Goal: Task Accomplishment & Management: Manage account settings

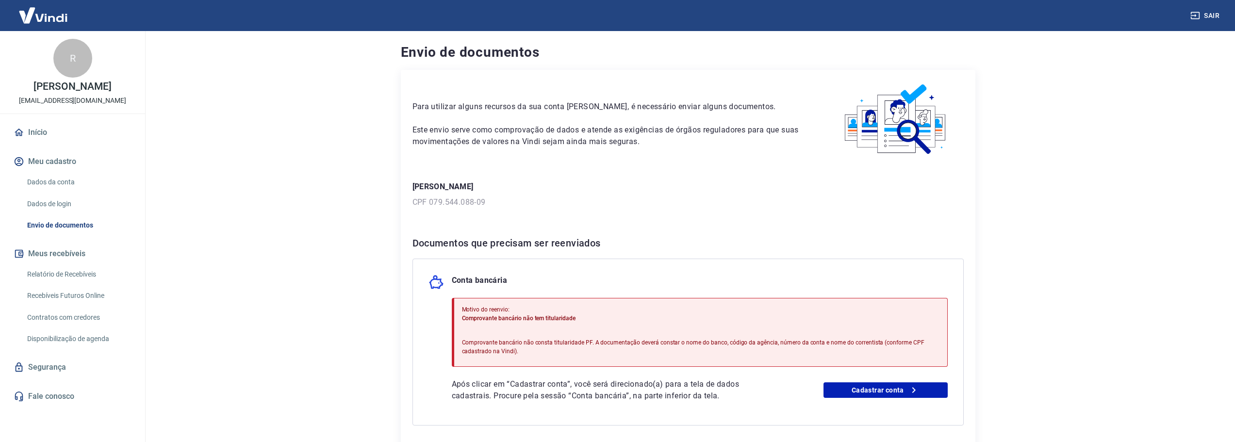
click at [67, 172] on button "Meu cadastro" at bounding box center [73, 161] width 122 height 21
click at [61, 192] on link "Dados da conta" at bounding box center [78, 182] width 110 height 20
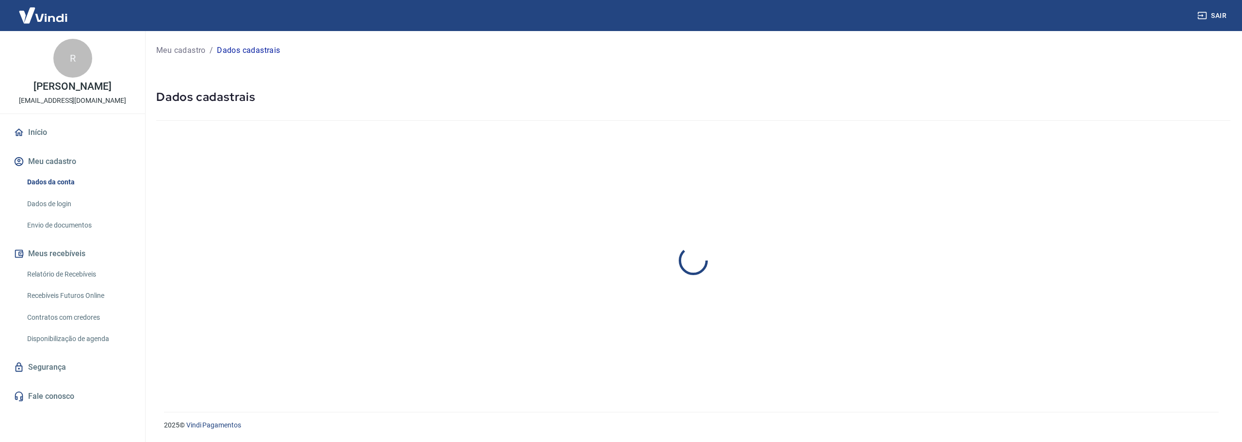
select select "SP"
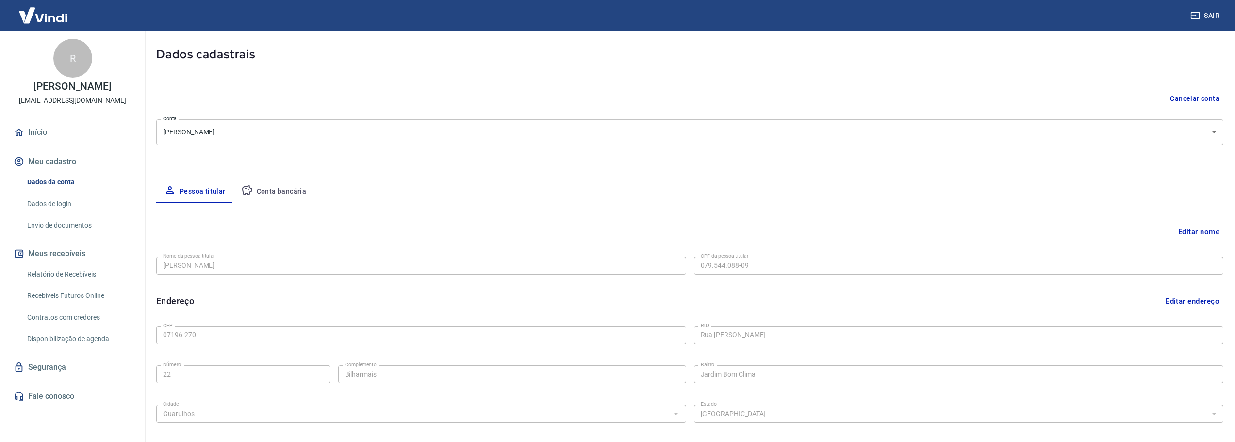
scroll to position [97, 0]
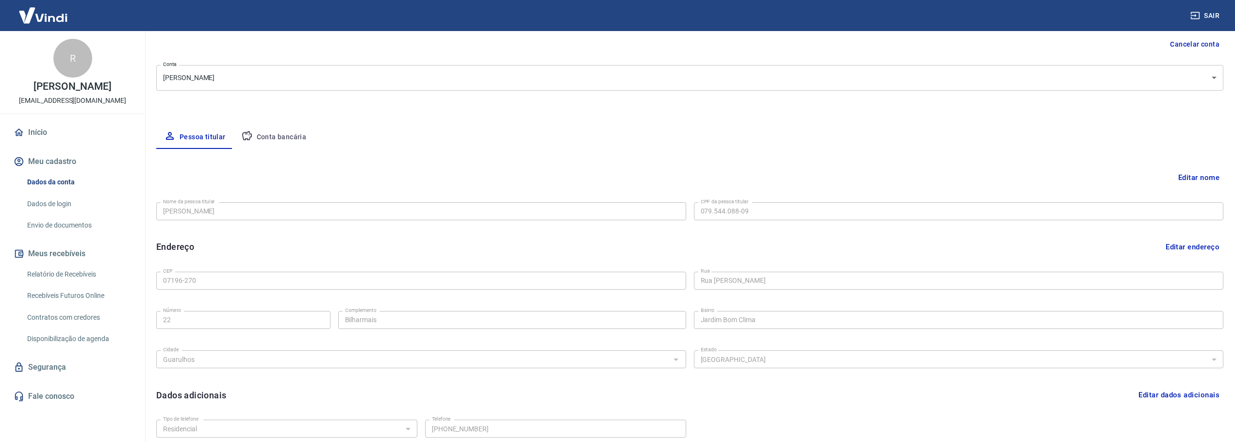
click at [1206, 180] on button "Editar nome" at bounding box center [1198, 177] width 49 height 18
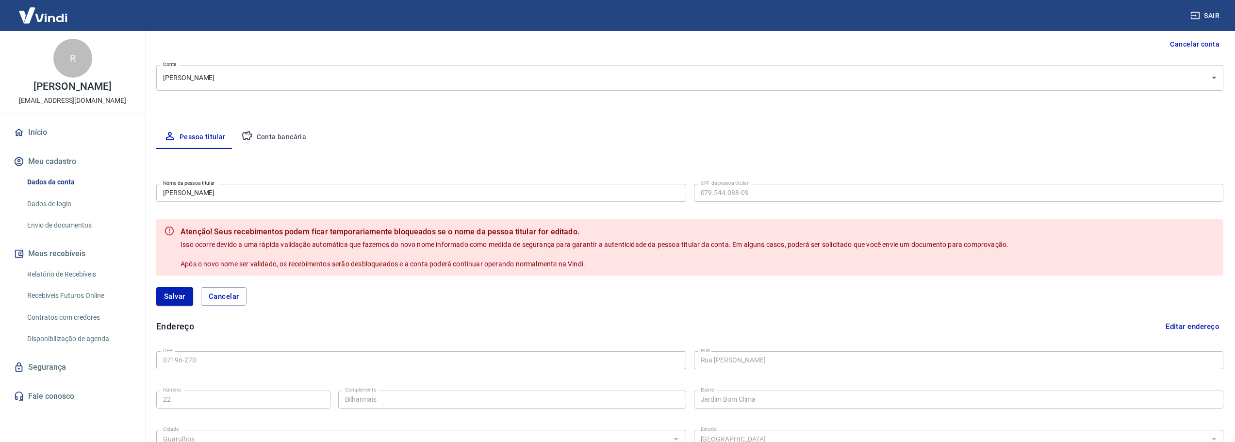
click at [265, 192] on input "Gerson Bandeira da Silva" at bounding box center [421, 193] width 530 height 18
click at [343, 205] on form "Nome da pessoa titular Gerson Bandeira da Silva Nome da pessoa titular CPF da p…" at bounding box center [689, 248] width 1067 height 137
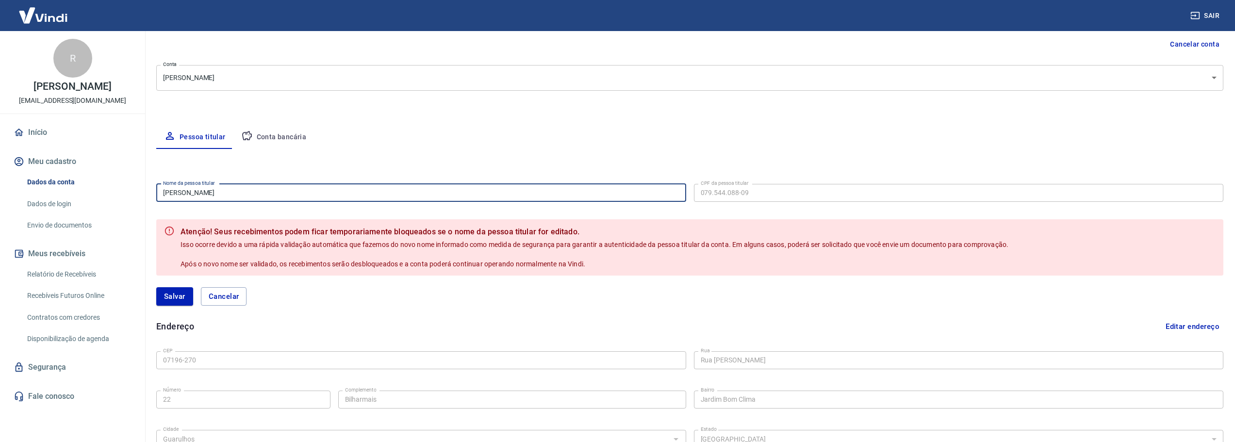
drag, startPoint x: 338, startPoint y: 200, endPoint x: 122, endPoint y: 183, distance: 217.1
click at [123, 183] on div "Sair R Roseli Furlan Bandeira da Silva atendimento@bilharmais.com.br Início Meu…" at bounding box center [617, 124] width 1235 height 442
type input "Roseli Furlan"
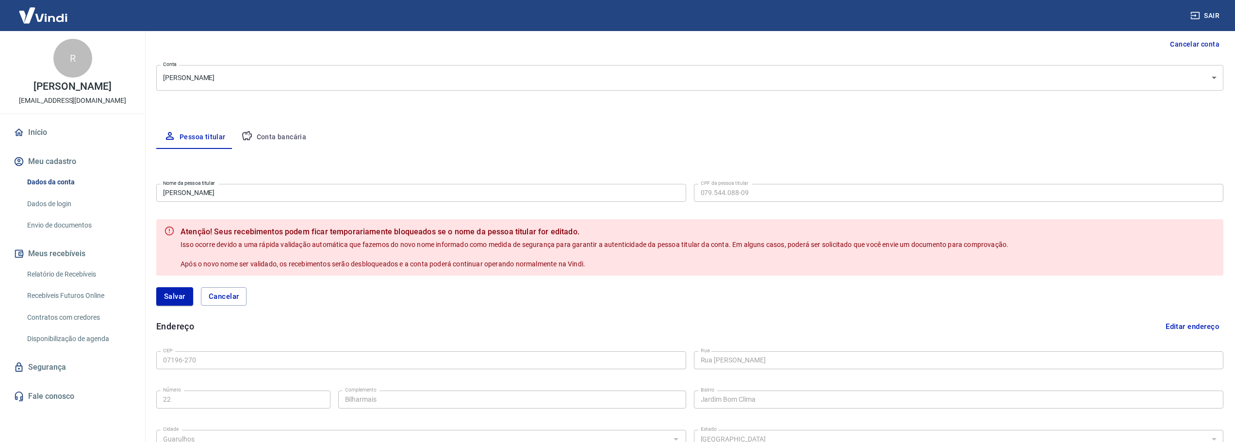
click at [208, 280] on div "Salvar Cancelar" at bounding box center [689, 297] width 1067 height 42
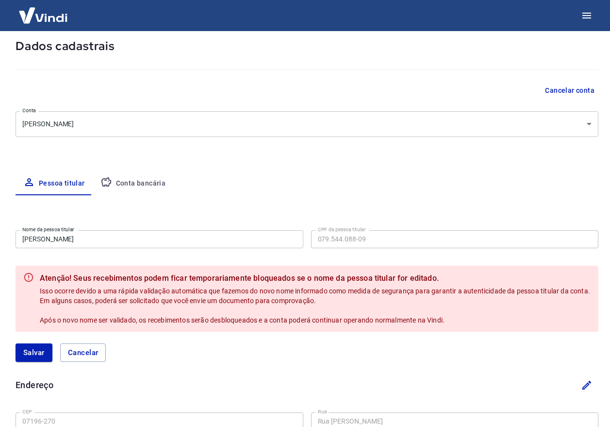
scroll to position [0, 0]
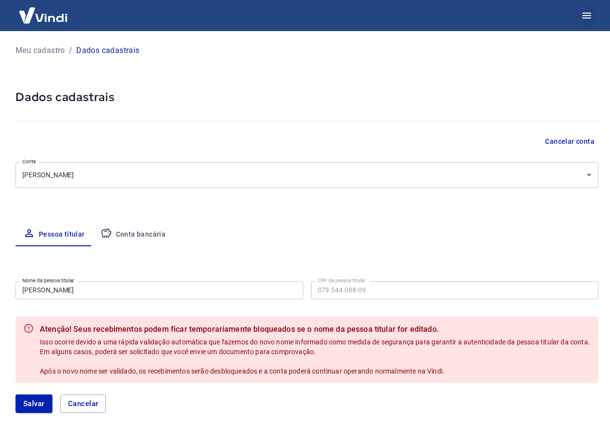
click at [588, 16] on icon "button" at bounding box center [586, 16] width 9 height 6
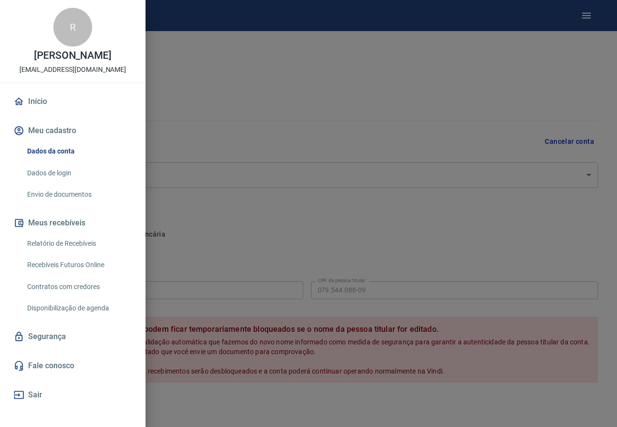
click at [264, 208] on div at bounding box center [308, 213] width 617 height 427
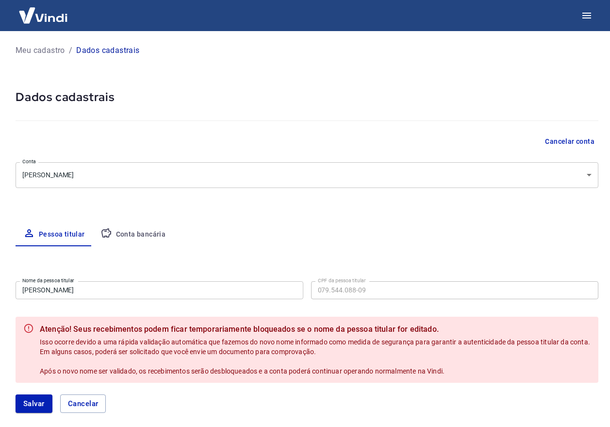
click at [141, 232] on button "Conta bancária" at bounding box center [133, 234] width 81 height 23
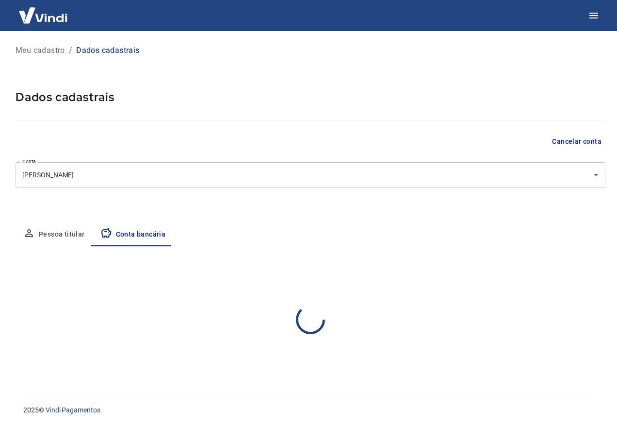
select select "1"
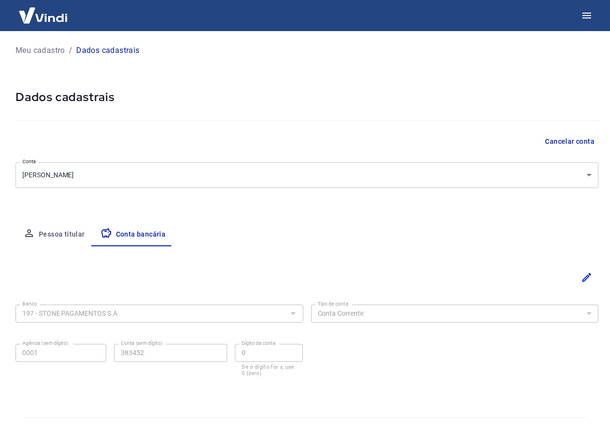
click at [57, 234] on button "Pessoa titular" at bounding box center [54, 234] width 77 height 23
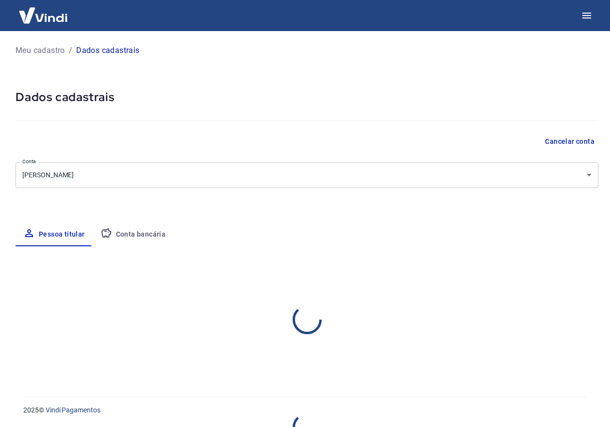
select select "SP"
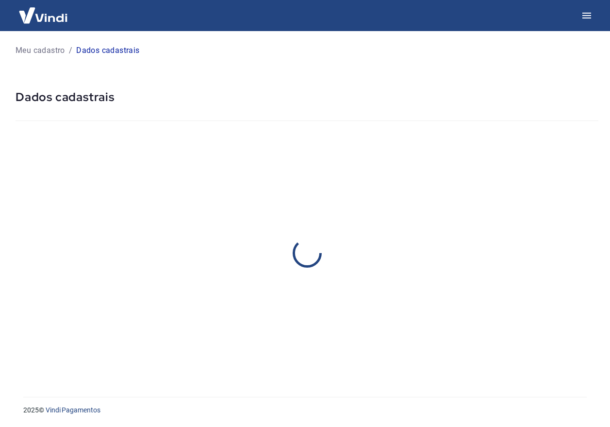
select select "SP"
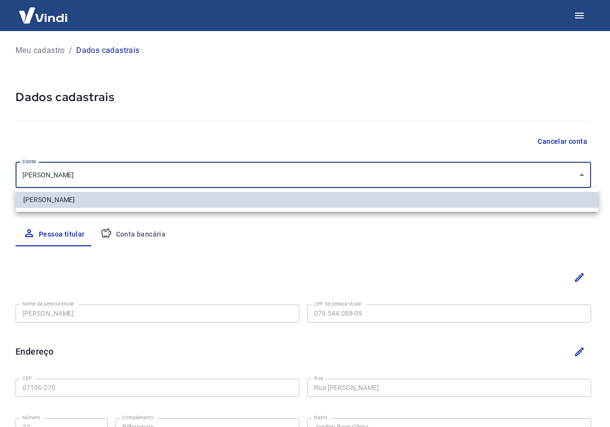
click at [260, 167] on body "Meu cadastro / Dados cadastrais Dados cadastrais Cancelar conta Conta Gerson Ba…" at bounding box center [305, 213] width 610 height 427
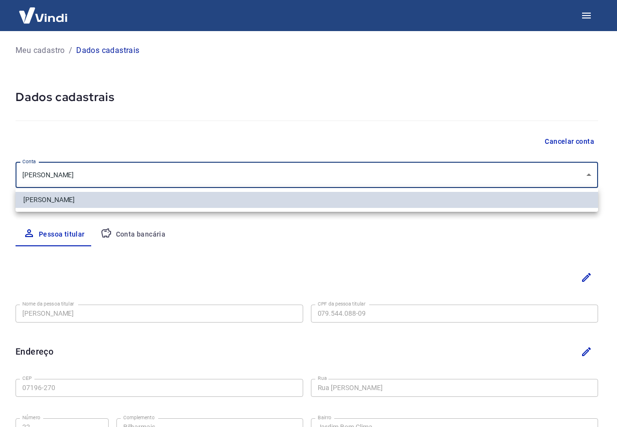
click at [197, 177] on div at bounding box center [308, 213] width 617 height 427
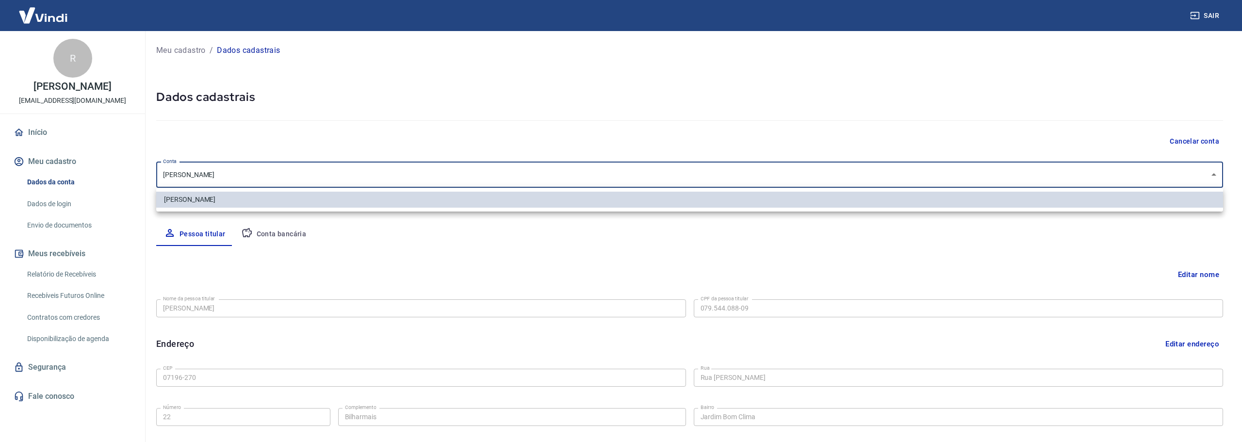
click at [337, 181] on body "Sair R Roseli Furlan Bandeira da Silva atendimento@bilharmais.com.br Início Meu…" at bounding box center [621, 221] width 1242 height 442
click at [337, 172] on div at bounding box center [621, 221] width 1242 height 442
click at [337, 172] on body "Sair R Roseli Furlan Bandeira da Silva atendimento@bilharmais.com.br Início Meu…" at bounding box center [621, 221] width 1242 height 442
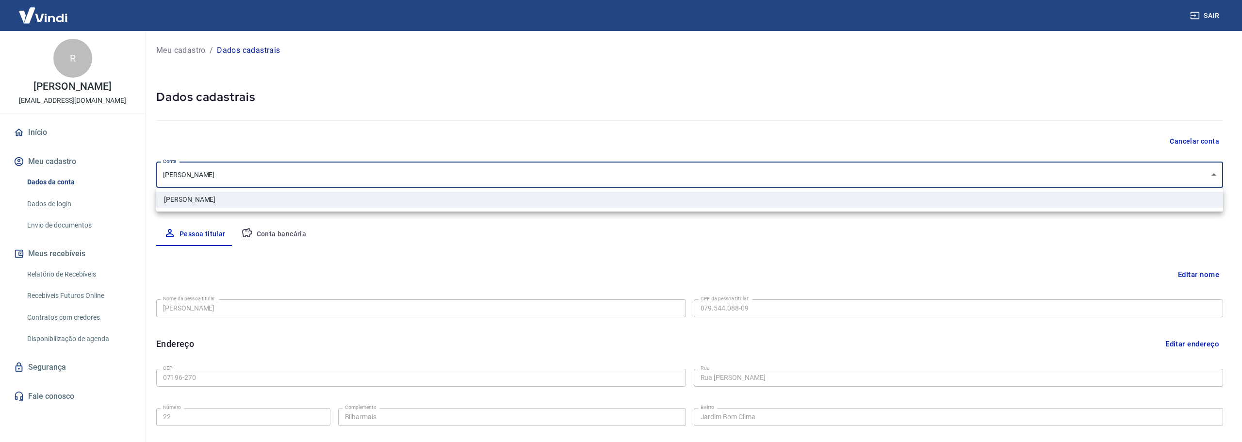
click at [243, 171] on div at bounding box center [621, 221] width 1242 height 442
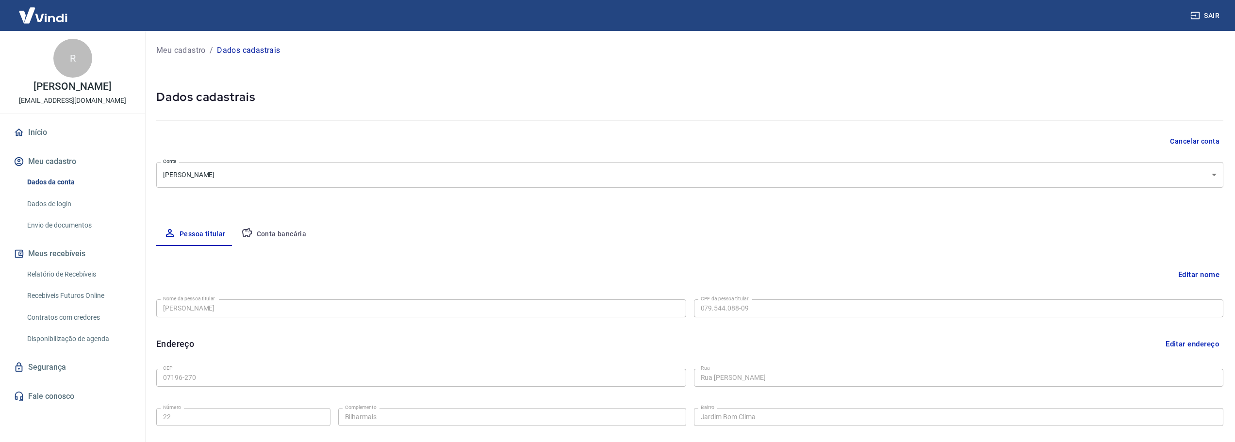
click at [617, 278] on button "Editar nome" at bounding box center [1198, 274] width 49 height 18
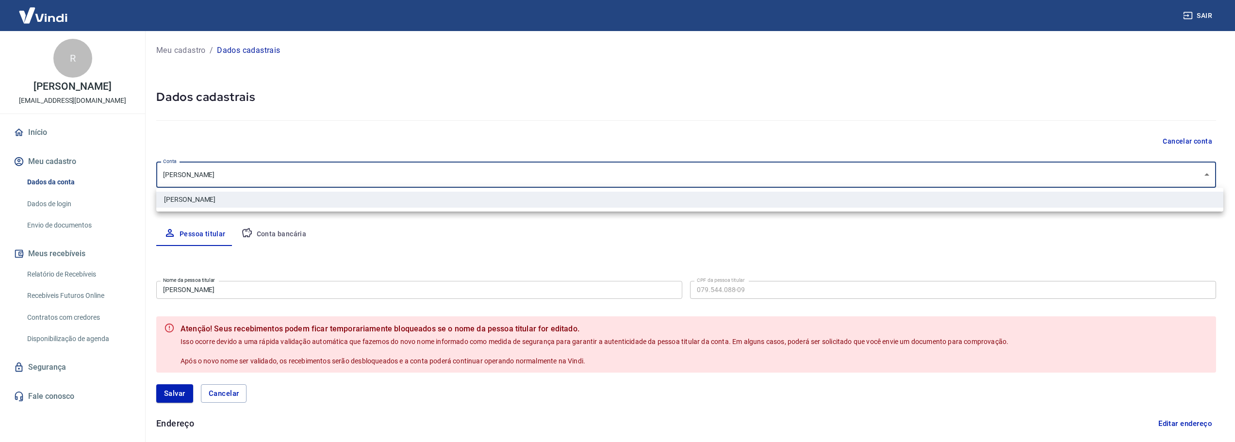
click at [369, 180] on body "Sair R Roseli Furlan Bandeira da Silva atendimento@bilharmais.com.br Início Meu…" at bounding box center [617, 221] width 1235 height 442
click at [309, 231] on div at bounding box center [621, 221] width 1242 height 442
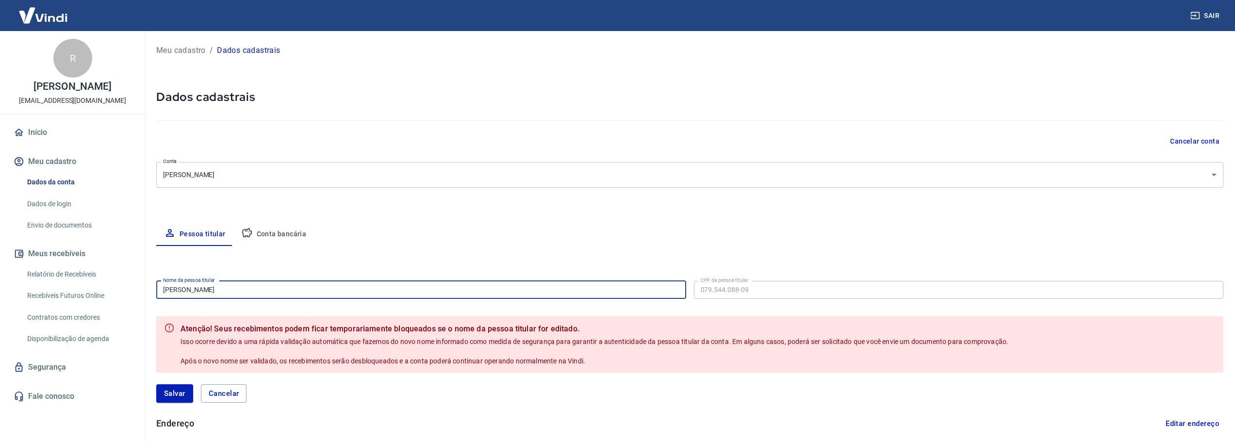
drag, startPoint x: 247, startPoint y: 293, endPoint x: 147, endPoint y: 280, distance: 101.3
click at [147, 280] on div "Meu cadastro / Dados cadastrais Dados cadastrais Cancelar conta Conta Gerson Ba…" at bounding box center [690, 345] width 1090 height 628
type input "[PERSON_NAME]"
click at [167, 400] on button "Salvar" at bounding box center [174, 393] width 37 height 18
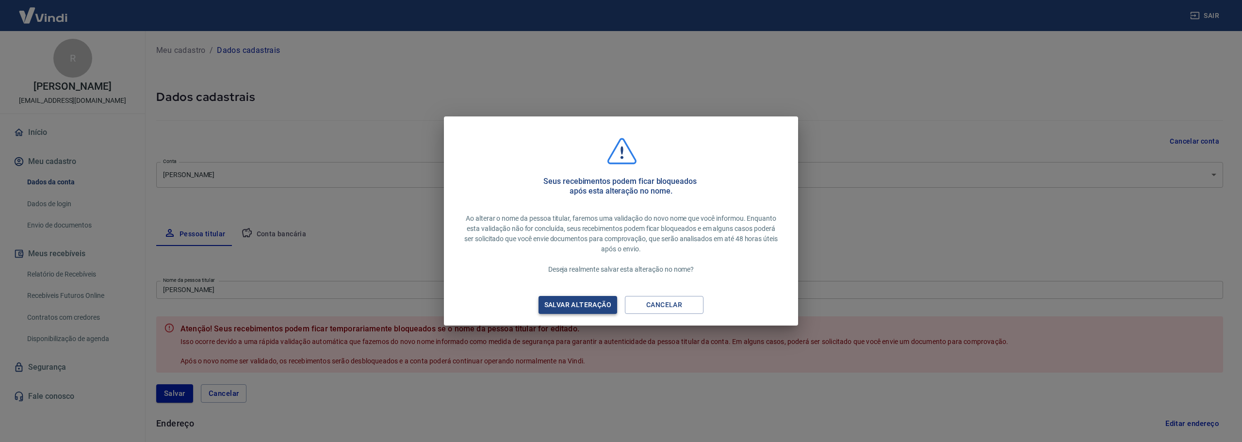
click at [581, 304] on div "Salvar alteração" at bounding box center [578, 305] width 90 height 12
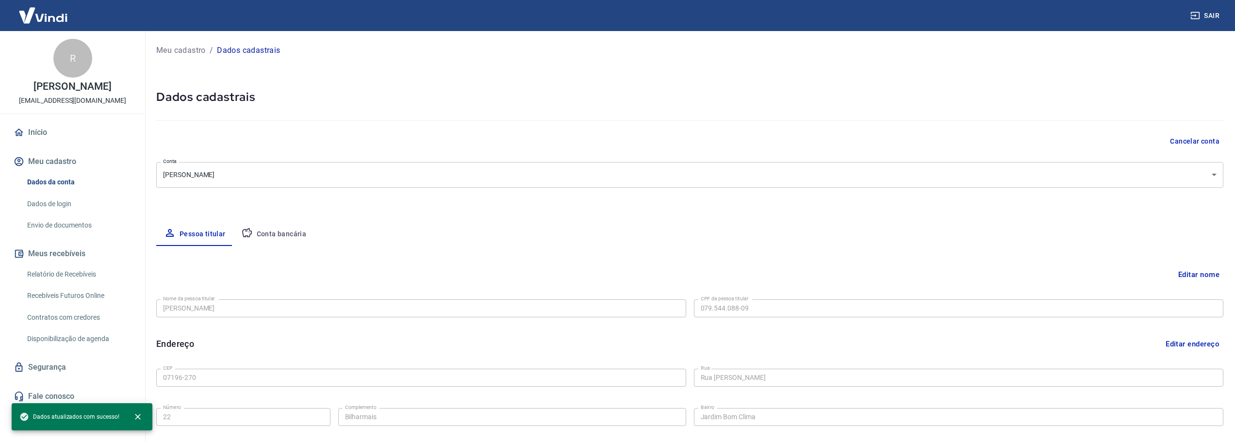
click at [617, 270] on button "Editar nome" at bounding box center [1198, 274] width 49 height 18
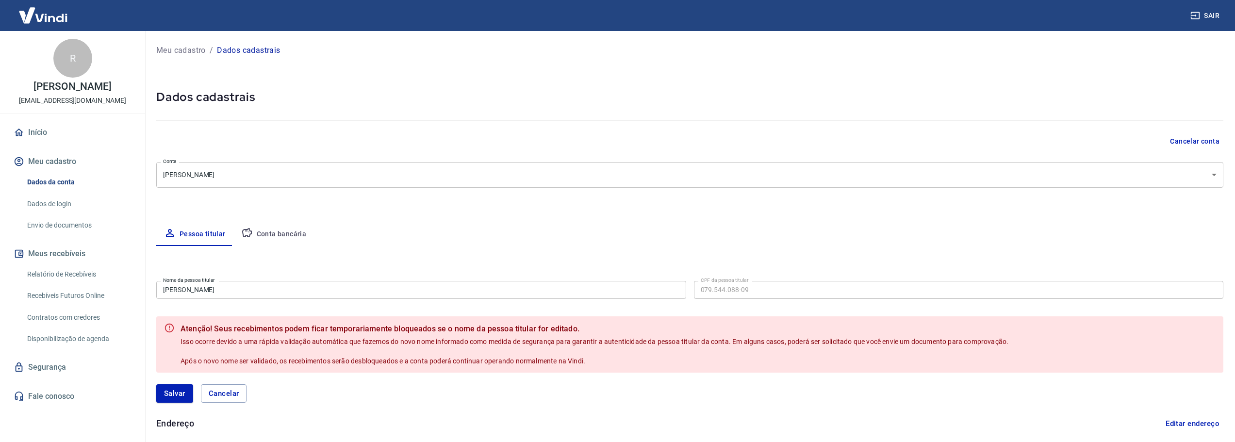
click at [51, 172] on button "Meu cadastro" at bounding box center [73, 161] width 122 height 21
click at [69, 235] on link "Envio de documentos" at bounding box center [78, 225] width 110 height 20
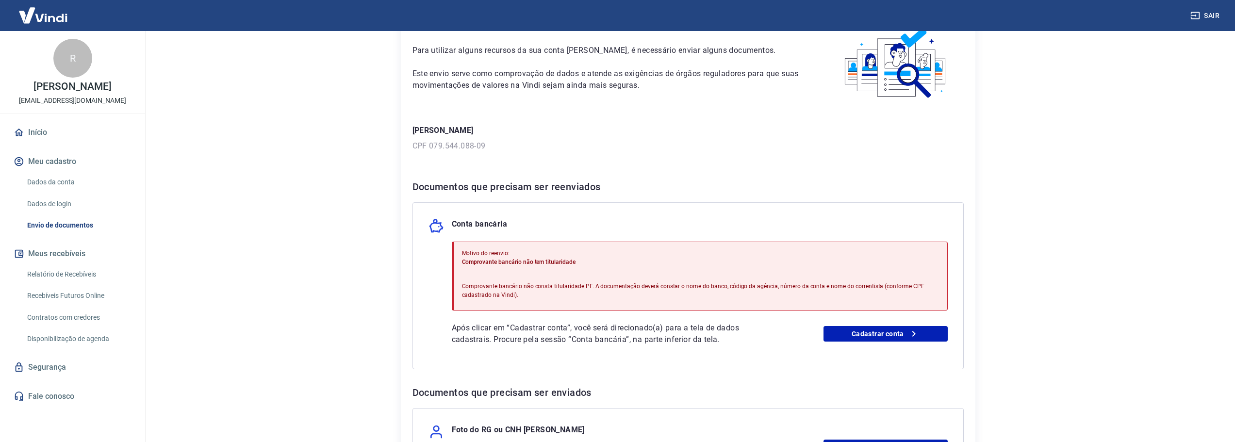
scroll to position [146, 0]
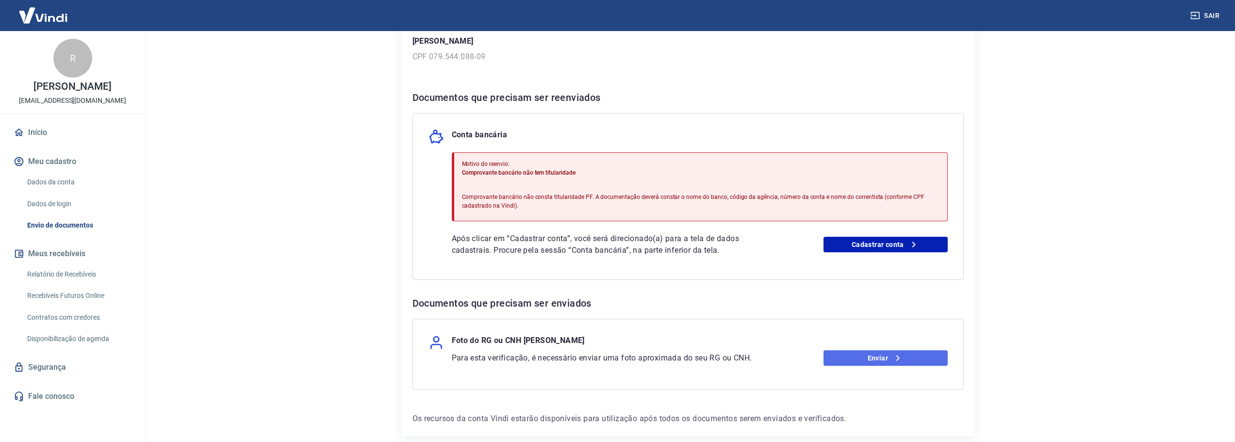
click at [617, 357] on link "Enviar" at bounding box center [886, 358] width 124 height 16
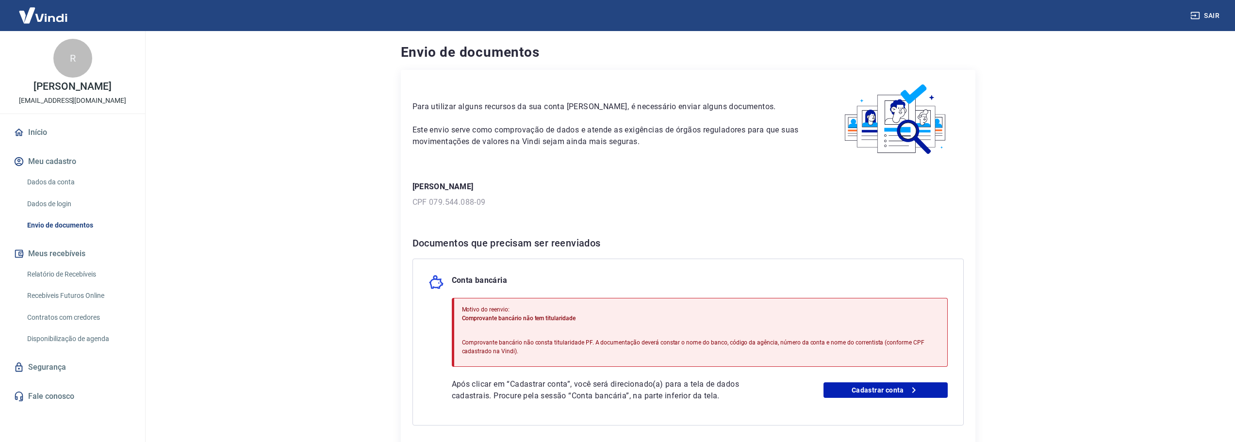
click at [63, 192] on link "Dados da conta" at bounding box center [78, 182] width 110 height 20
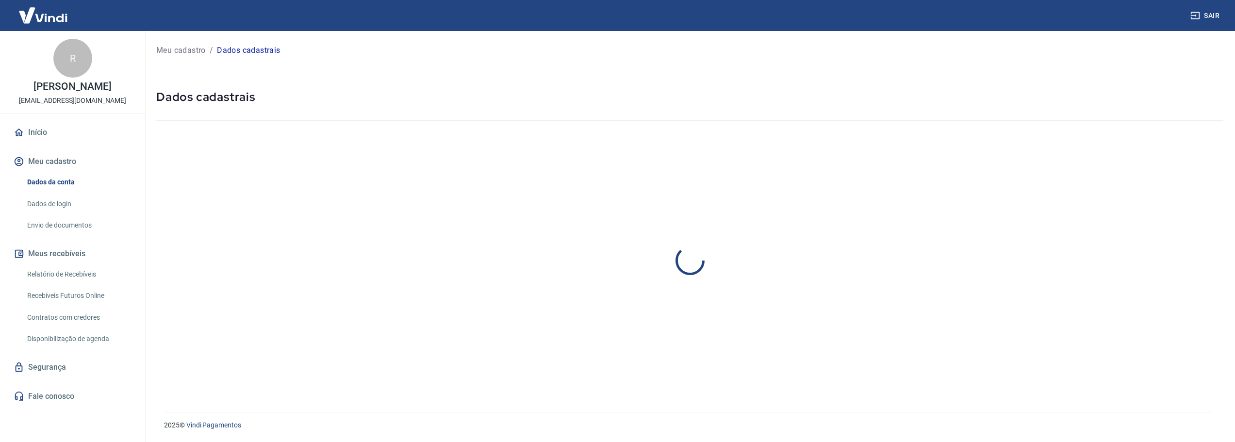
select select "SP"
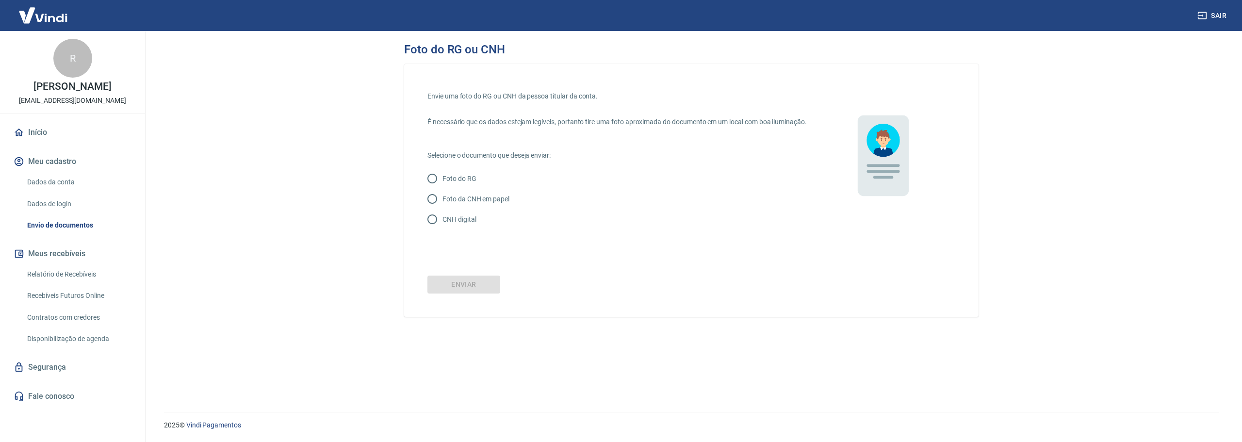
click at [432, 229] on input "CNH digital" at bounding box center [432, 219] width 20 height 20
radio input "true"
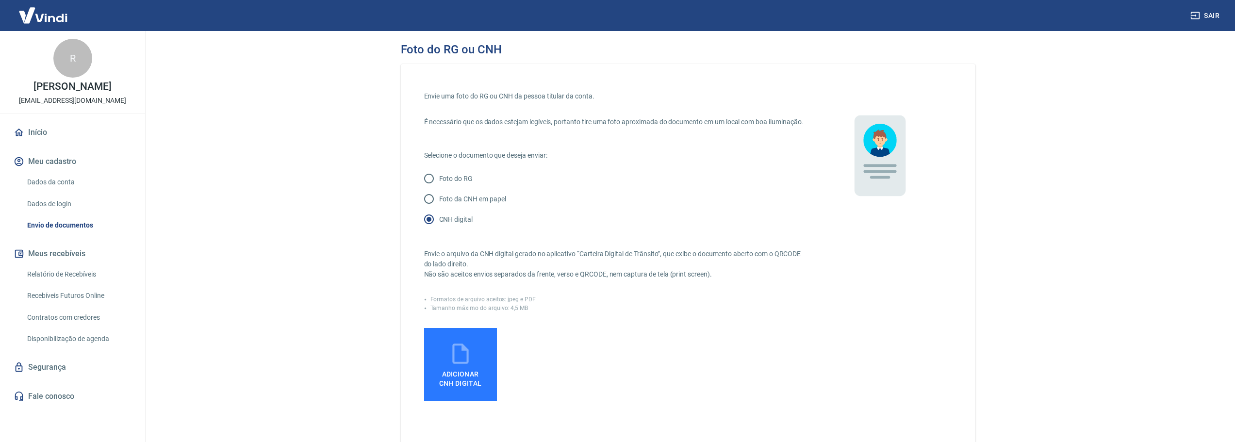
click at [429, 208] on input "Foto da CNH em papel" at bounding box center [429, 199] width 20 height 20
radio input "true"
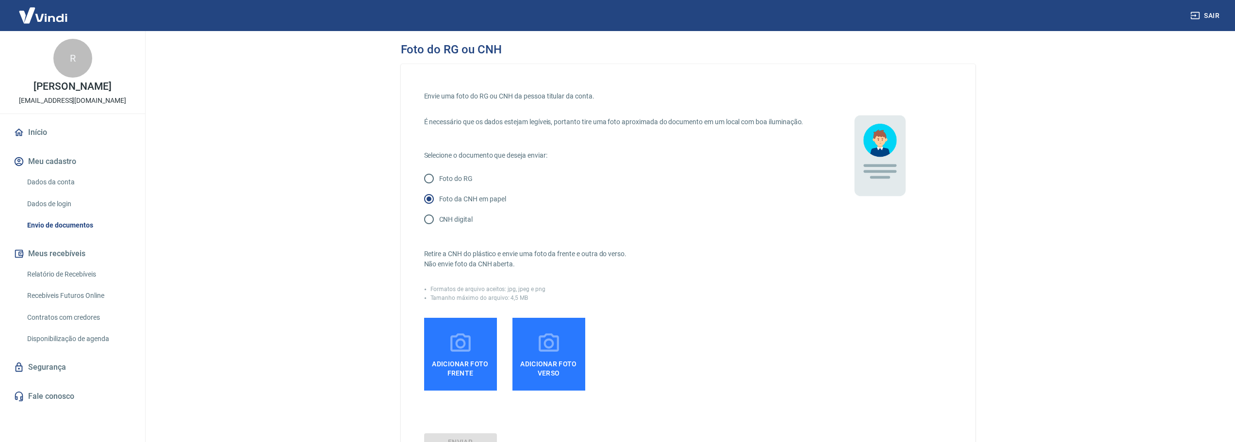
click at [431, 230] on input "CNH digital" at bounding box center [429, 219] width 20 height 20
radio input "true"
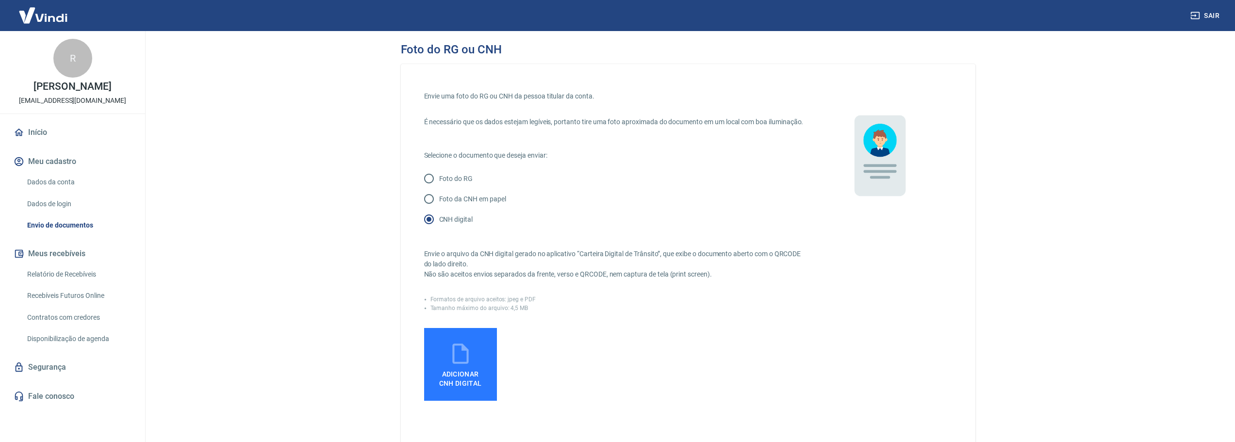
click at [462, 383] on span "Adicionar CNH Digital" at bounding box center [460, 378] width 43 height 17
click at [0, 0] on input "Adicionar CNH Digital" at bounding box center [0, 0] width 0 height 0
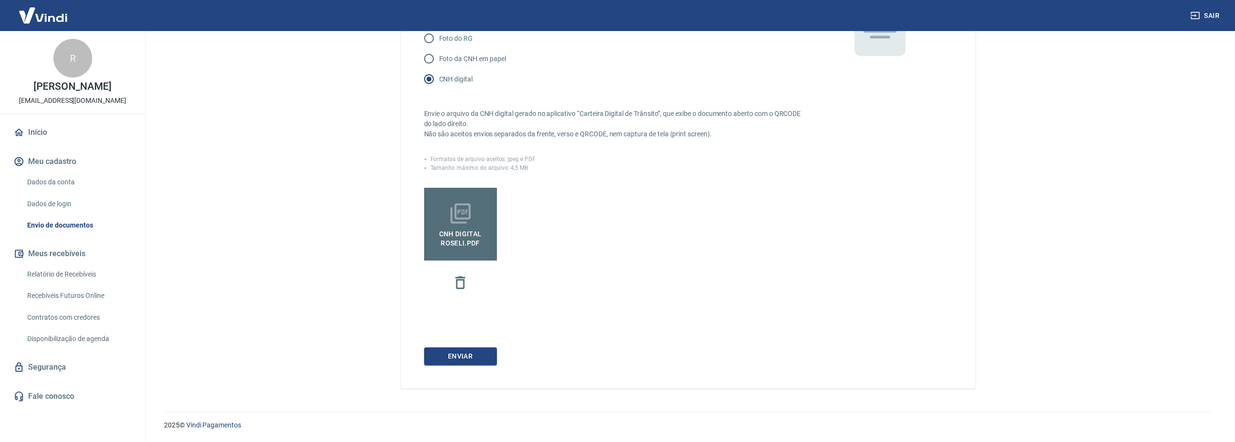
scroll to position [150, 0]
click at [464, 354] on button "Enviar" at bounding box center [460, 356] width 73 height 18
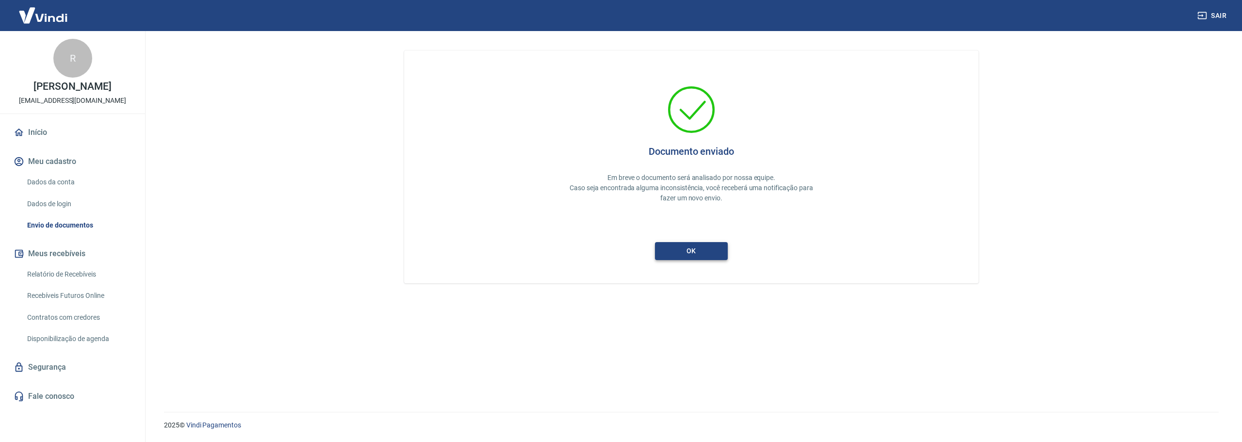
click at [695, 254] on button "ok" at bounding box center [691, 251] width 73 height 18
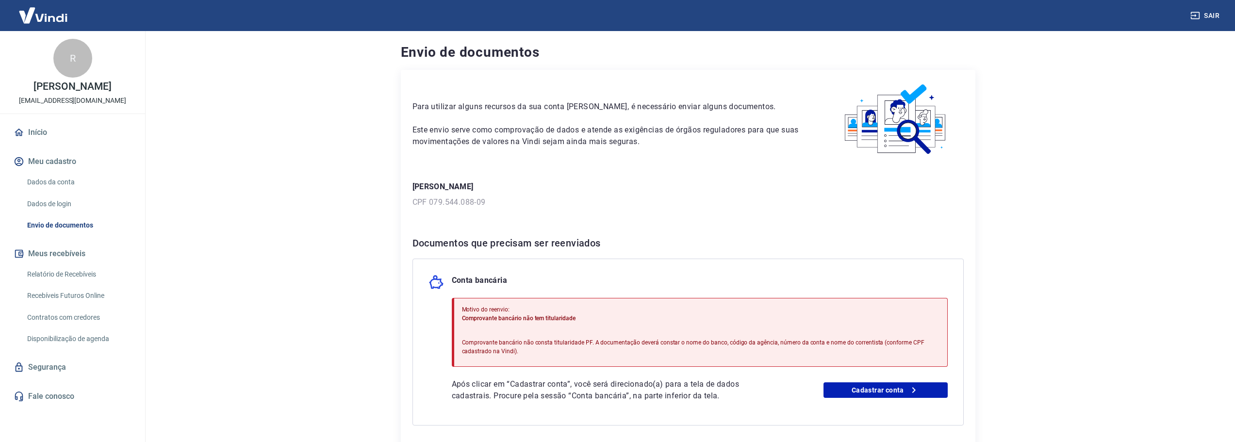
click at [42, 143] on link "Início" at bounding box center [73, 132] width 122 height 21
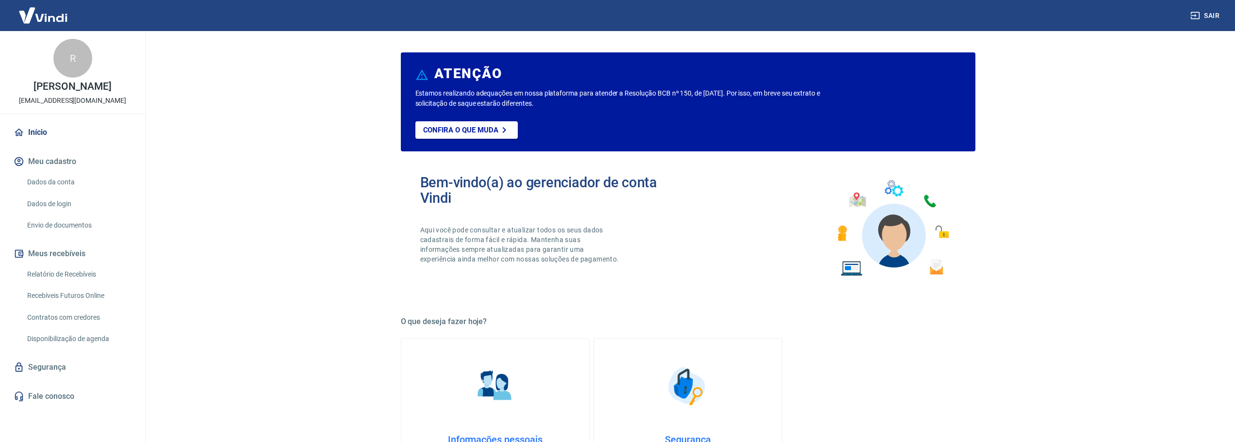
click at [56, 172] on button "Meu cadastro" at bounding box center [73, 161] width 122 height 21
click at [49, 190] on link "Dados da conta" at bounding box center [78, 182] width 110 height 20
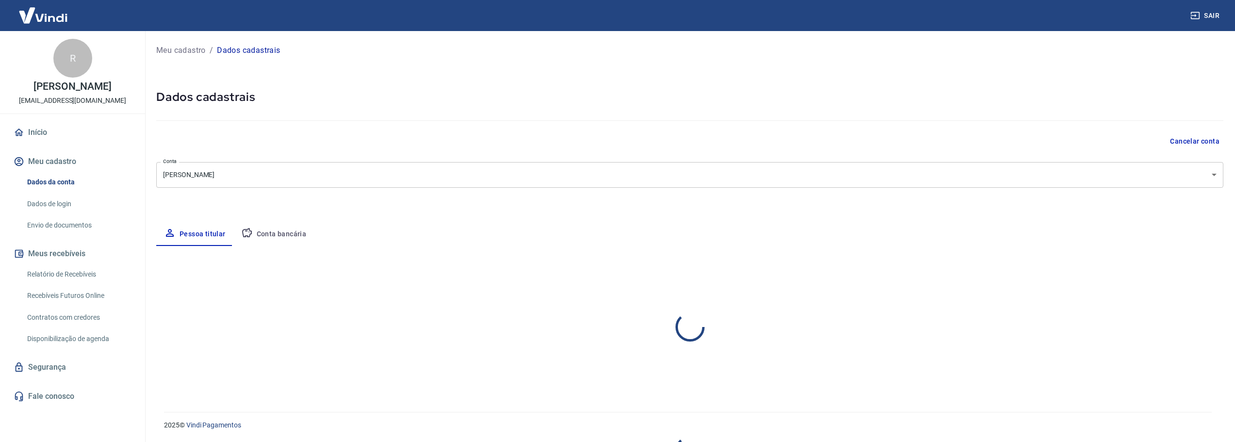
select select "SP"
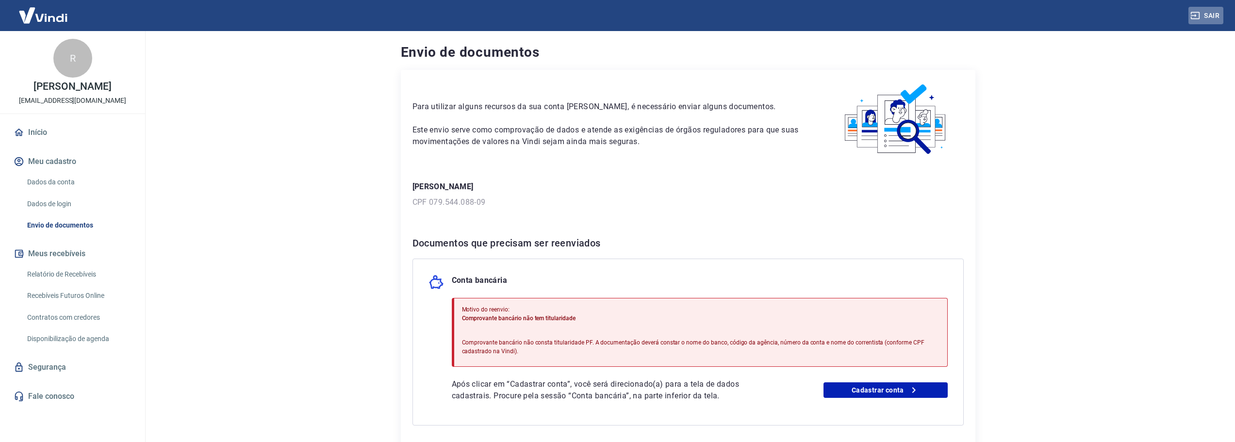
click at [1208, 13] on button "Sair" at bounding box center [1205, 16] width 35 height 18
click at [50, 188] on link "Dados da conta" at bounding box center [78, 182] width 110 height 20
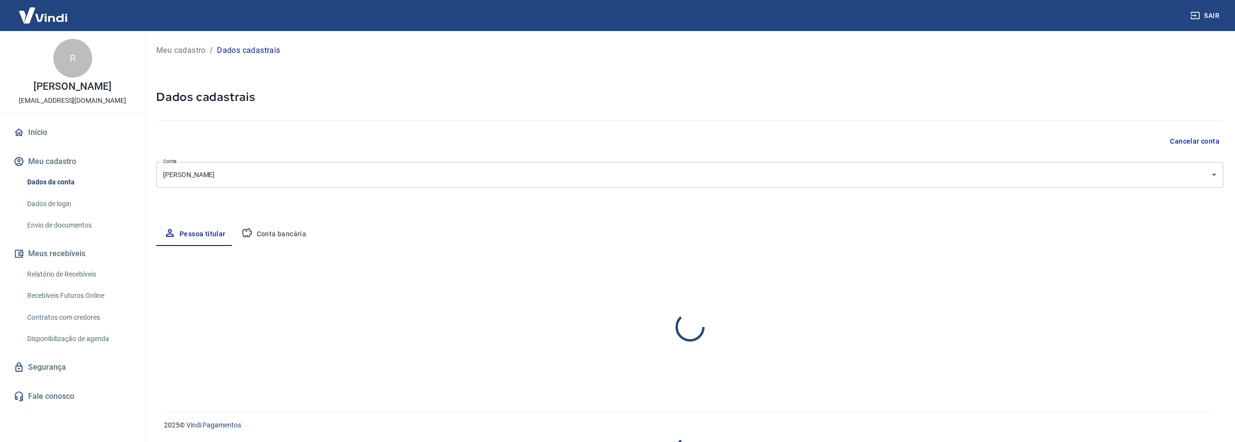
select select "SP"
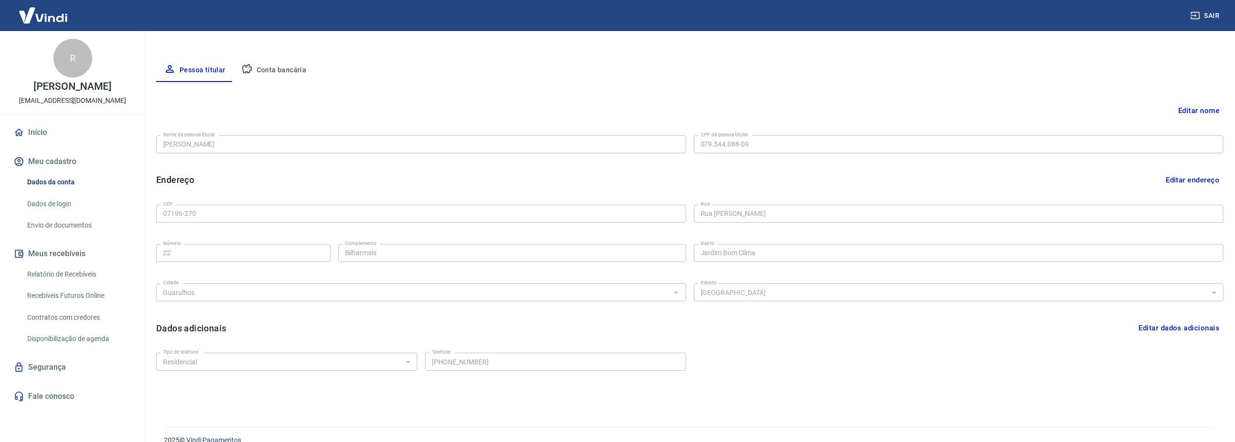
scroll to position [179, 0]
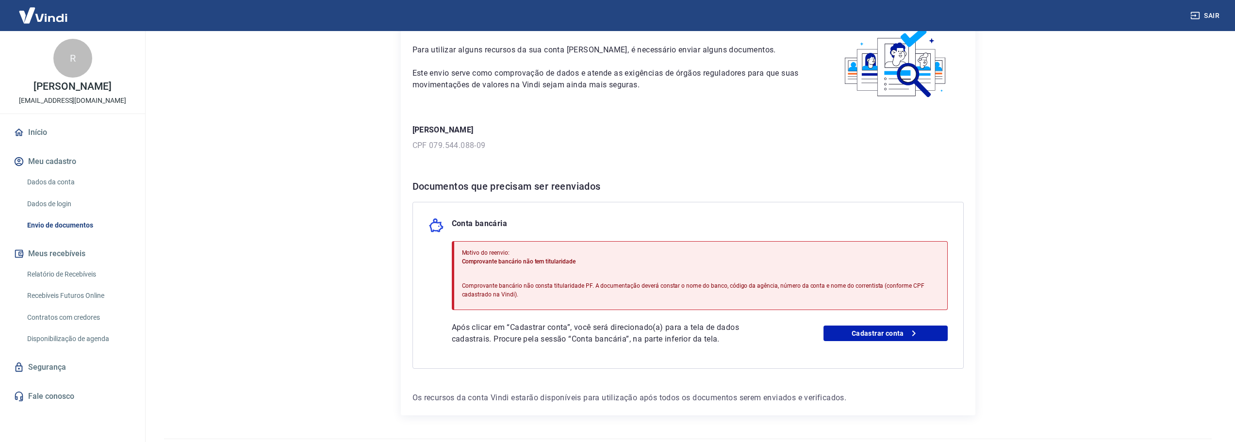
scroll to position [35, 0]
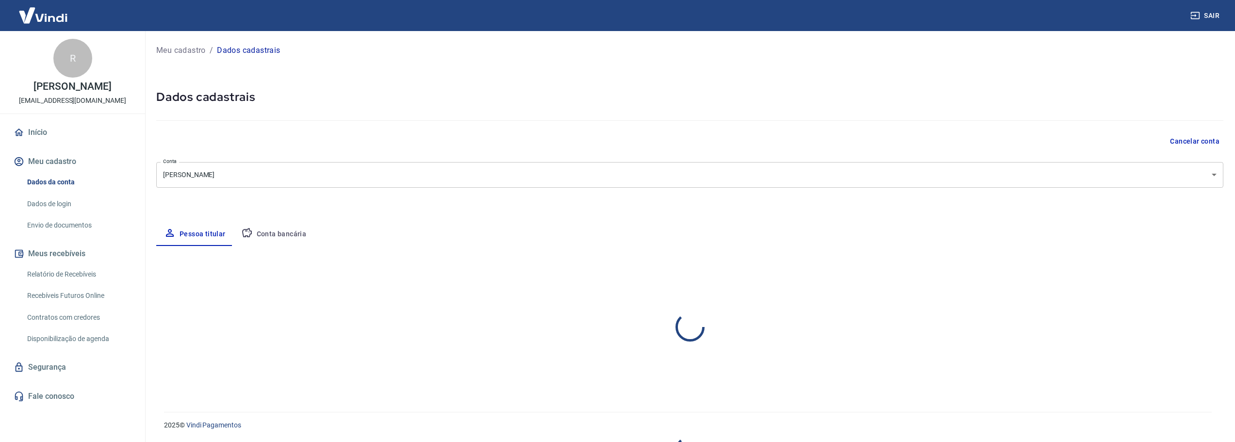
select select "SP"
